Goal: Entertainment & Leisure: Consume media (video, audio)

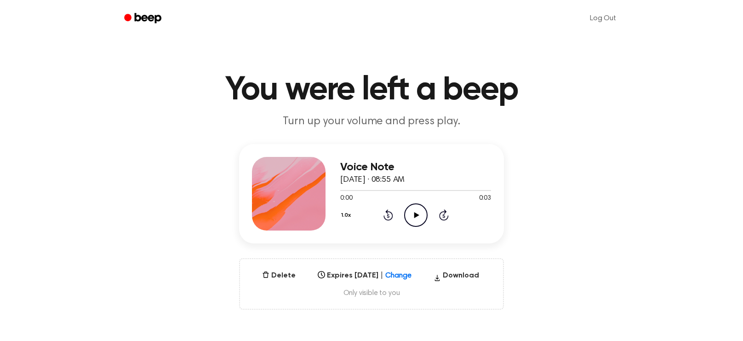
click at [412, 214] on icon "Play Audio" at bounding box center [415, 214] width 23 height 23
click at [412, 212] on icon "Pause Audio" at bounding box center [415, 214] width 23 height 23
